Goal: Information Seeking & Learning: Learn about a topic

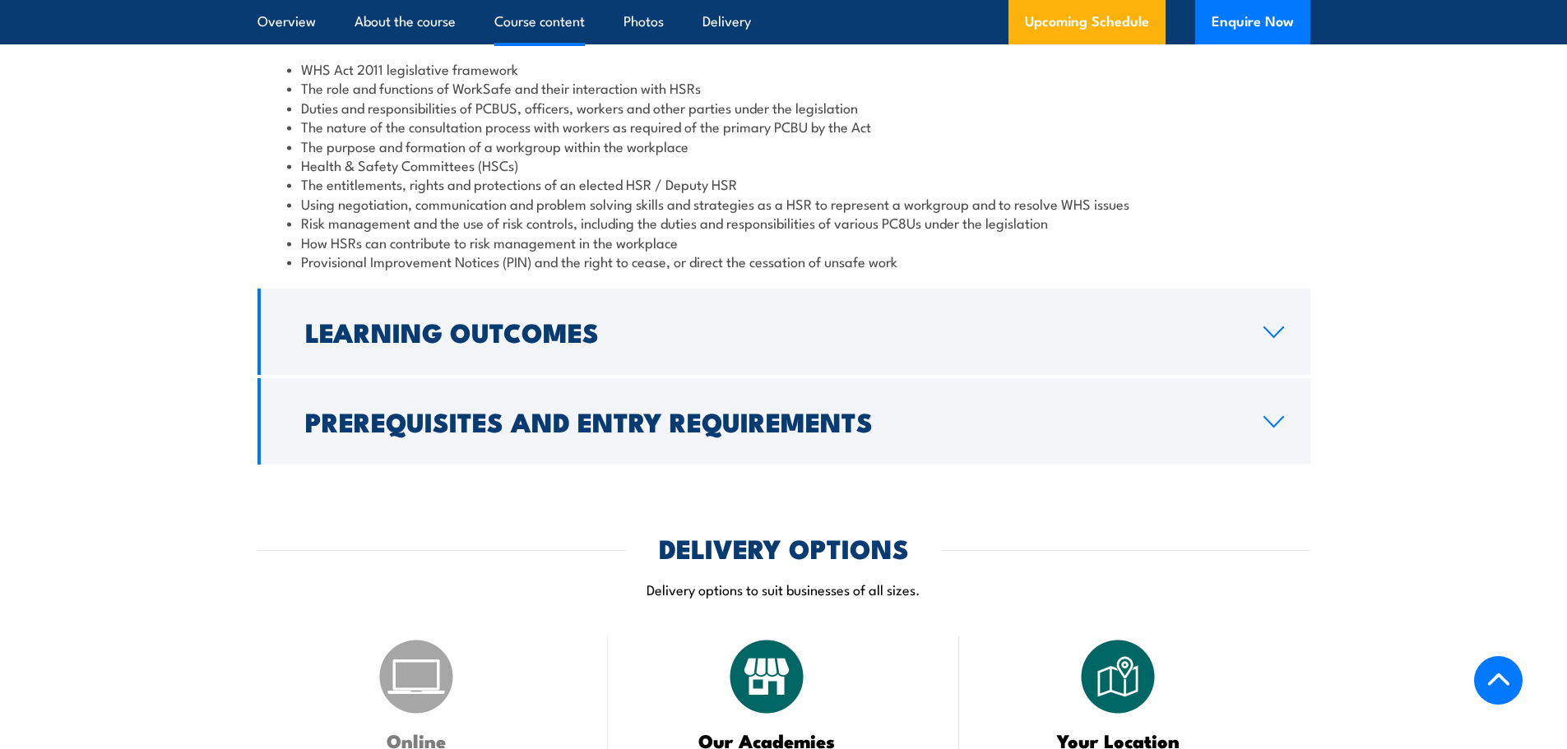
scroll to position [2193, 0]
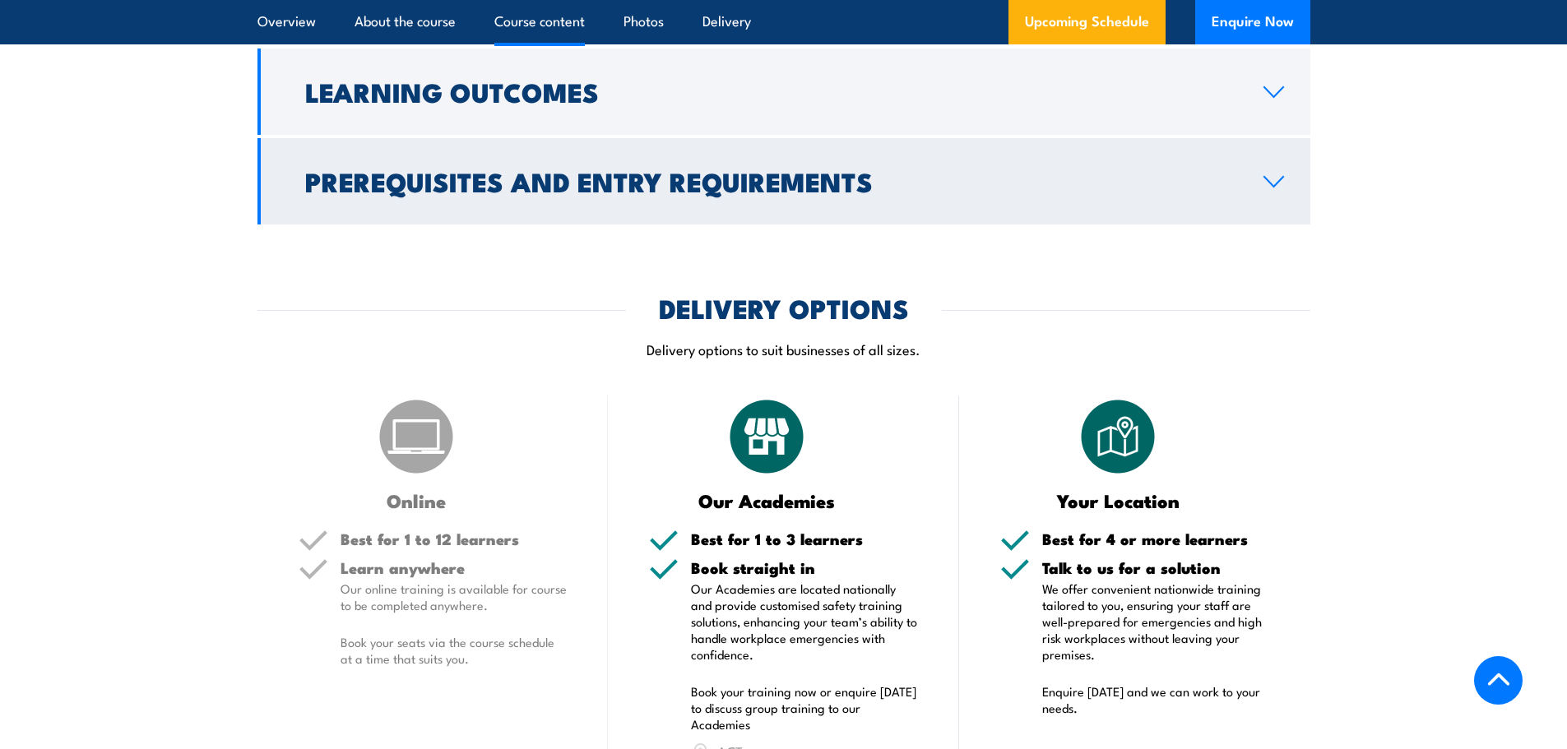
click at [445, 192] on h2 "Prerequisites and Entry Requirements" at bounding box center [771, 180] width 932 height 23
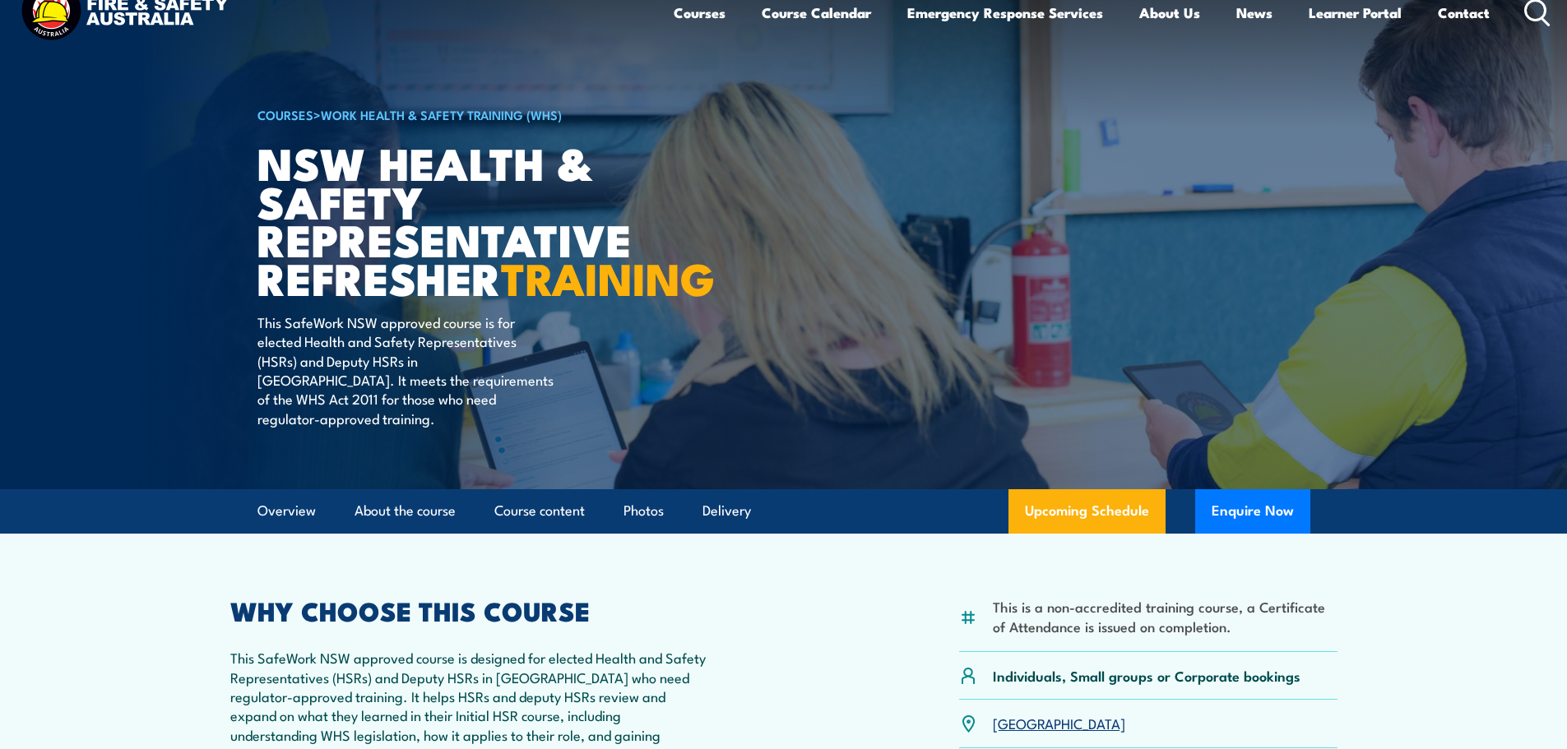
scroll to position [0, 0]
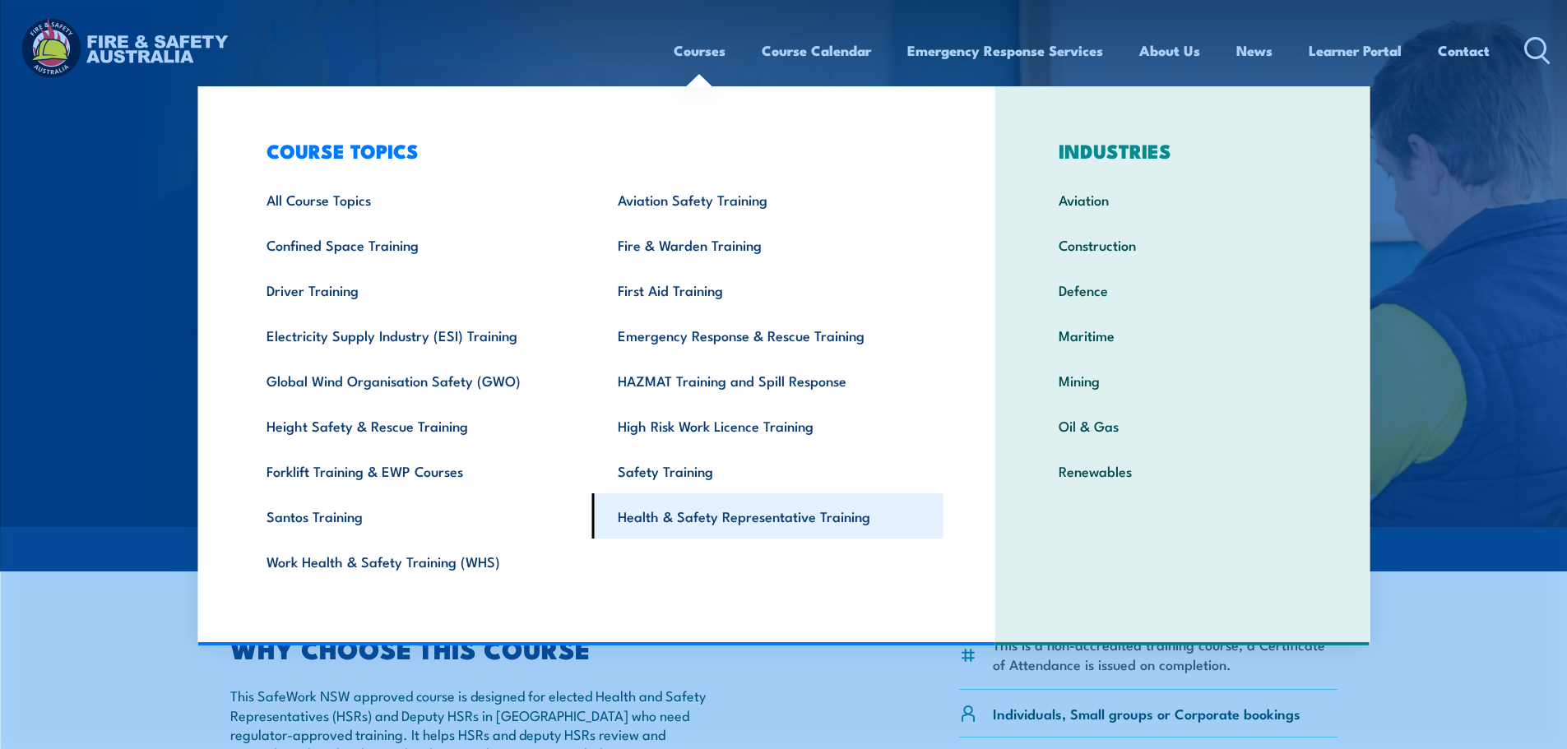
click at [745, 524] on link "Health & Safety Representative Training" at bounding box center [767, 515] width 351 height 45
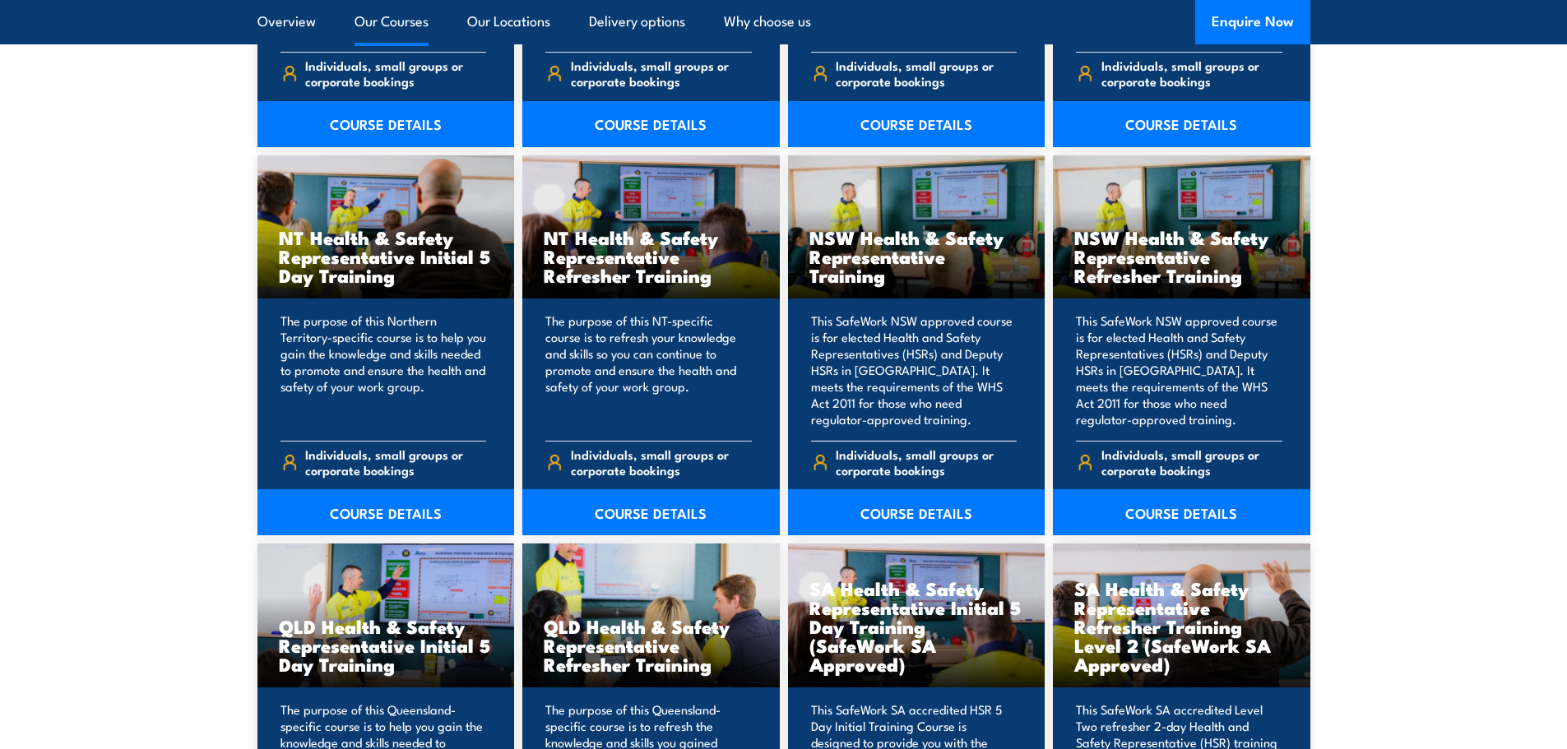
scroll to position [1645, 0]
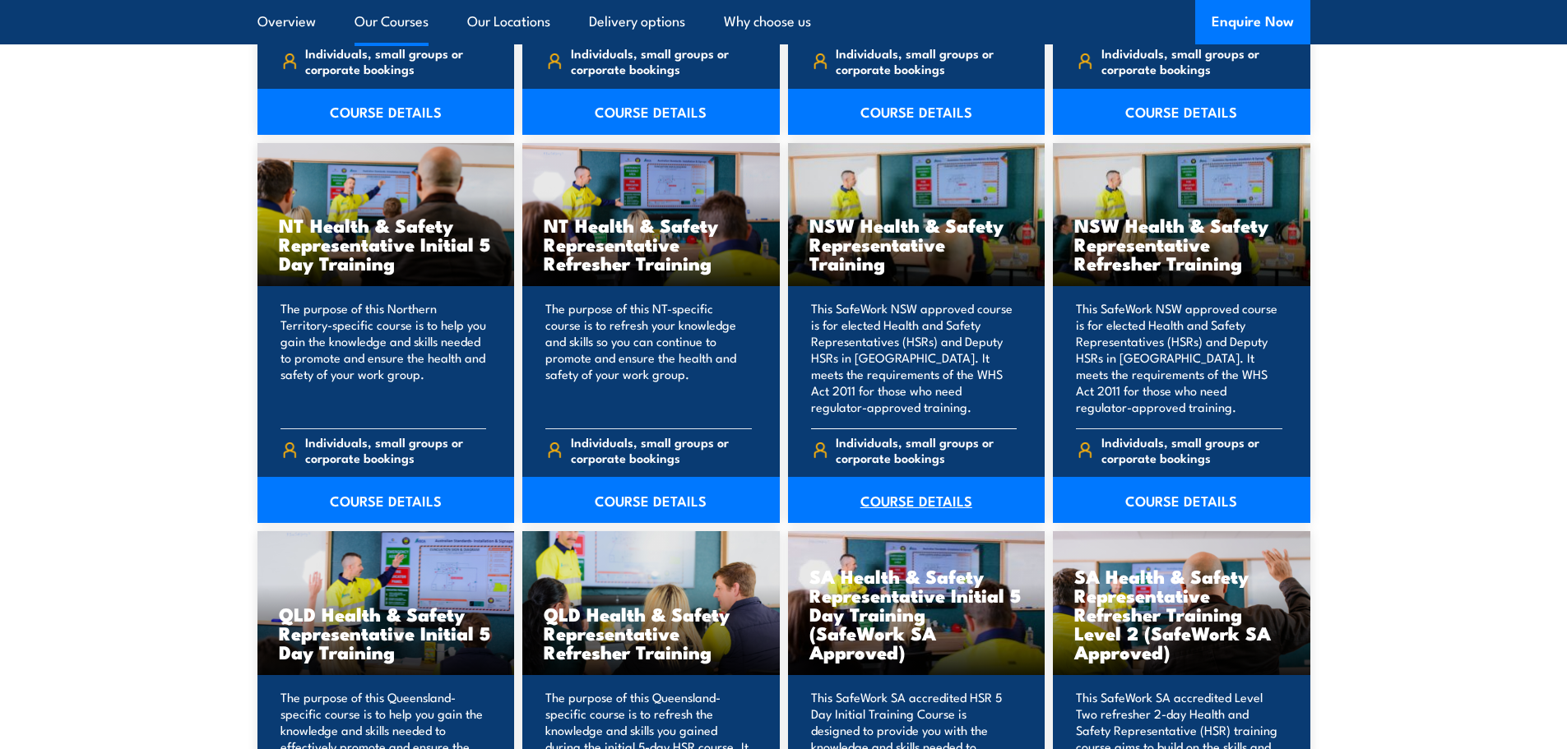
click at [958, 499] on link "COURSE DETAILS" at bounding box center [916, 500] width 257 height 46
